Goal: Task Accomplishment & Management: Manage account settings

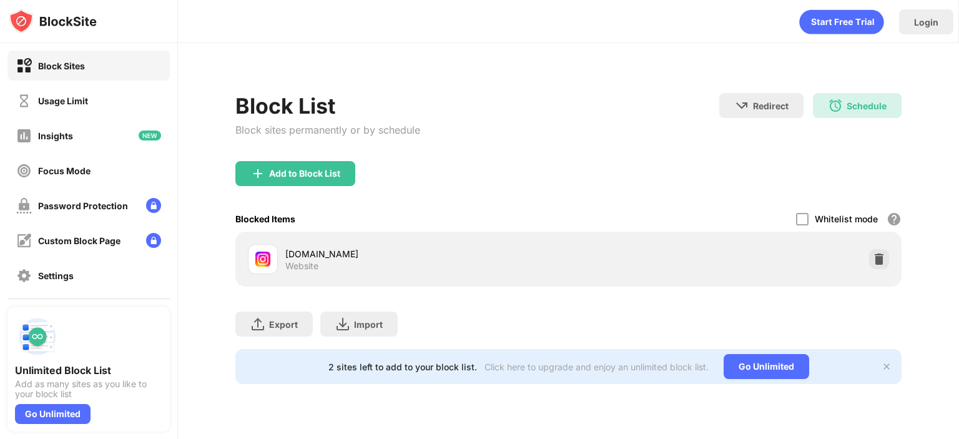
click at [882, 269] on div "[DOMAIN_NAME] Website" at bounding box center [568, 259] width 651 height 40
click at [881, 262] on img at bounding box center [879, 259] width 12 height 12
